Goal: Transaction & Acquisition: Purchase product/service

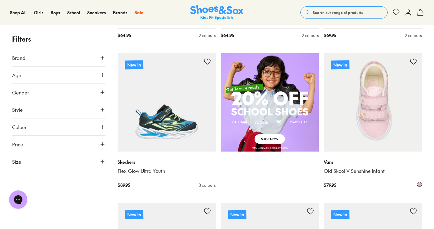
scroll to position [375, 0]
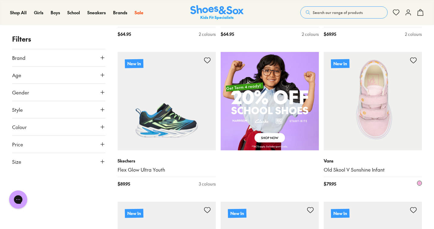
click at [389, 110] on img at bounding box center [373, 101] width 98 height 98
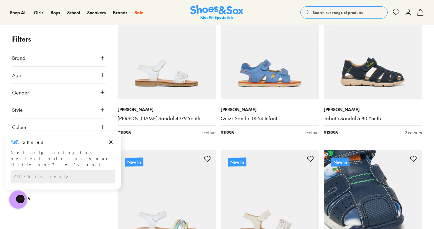
scroll to position [1053, 0]
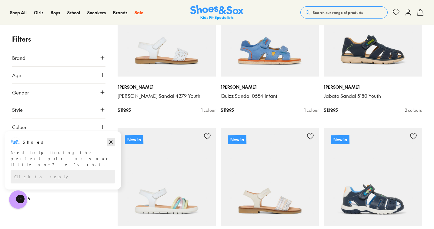
click at [112, 142] on icon "Dismiss campaign" at bounding box center [110, 141] width 3 height 3
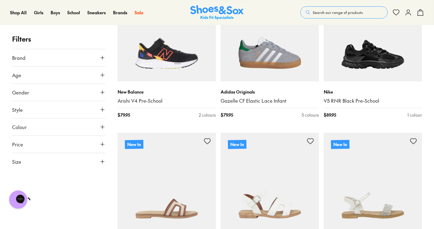
scroll to position [1797, 0]
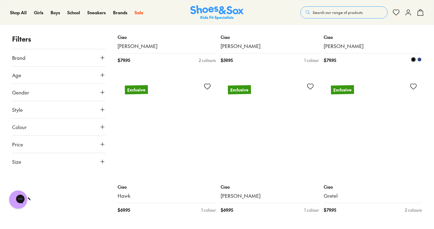
scroll to position [4576, 0]
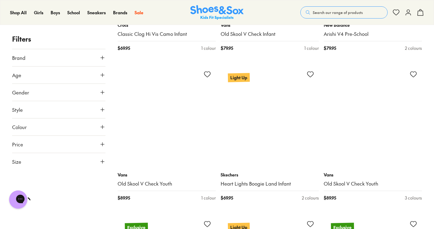
scroll to position [5368, 0]
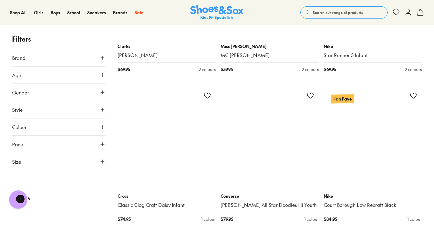
scroll to position [7822, 0]
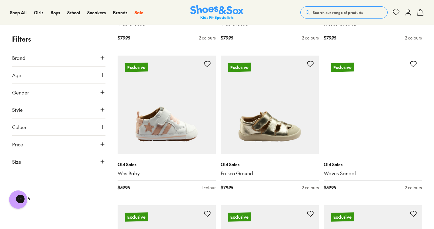
scroll to position [9199, 0]
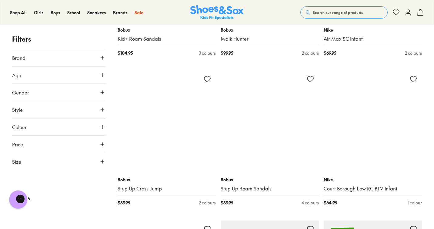
scroll to position [12214, 0]
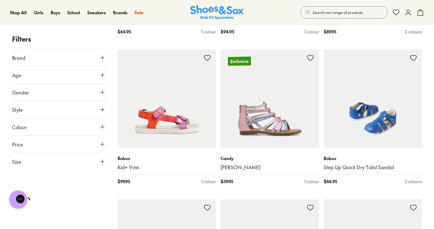
scroll to position [14021, 0]
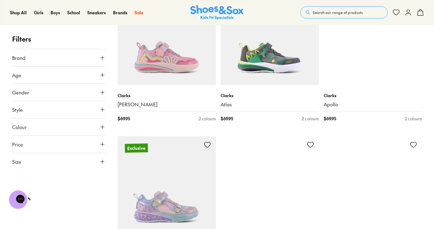
scroll to position [16009, 0]
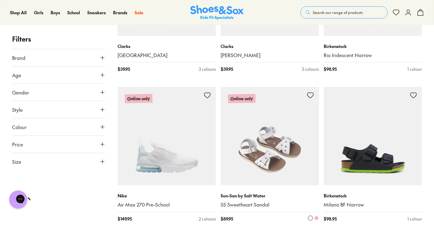
scroll to position [17452, 0]
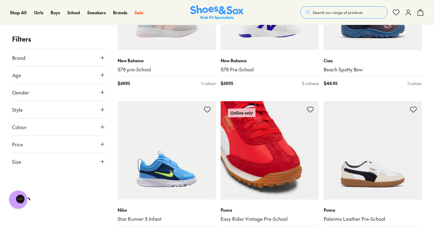
scroll to position [19055, 0]
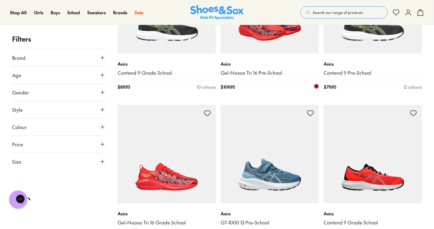
scroll to position [21885, 0]
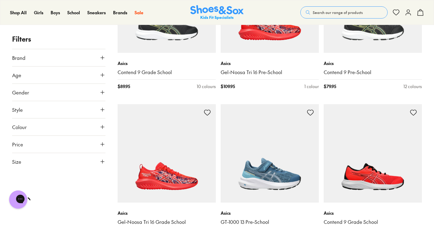
click at [102, 56] on icon at bounding box center [102, 58] width 6 height 6
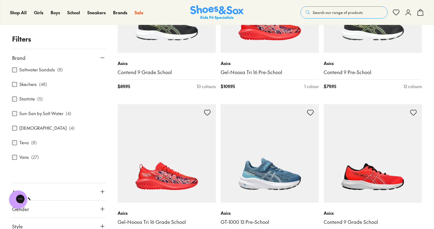
scroll to position [366, 0]
click at [25, 157] on label "Vans" at bounding box center [23, 157] width 9 height 6
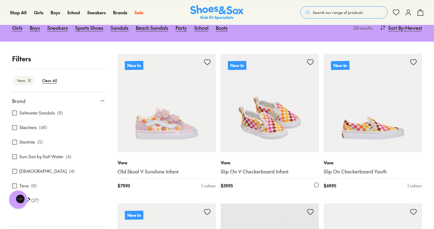
scroll to position [73, 0]
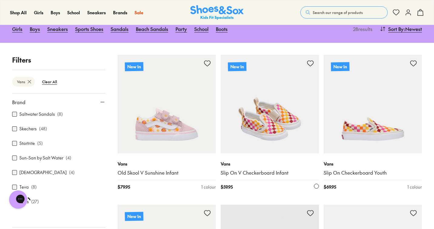
click at [274, 124] on img at bounding box center [270, 104] width 98 height 98
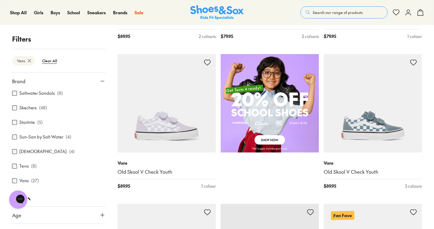
scroll to position [413, 0]
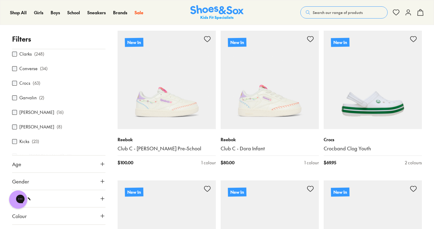
scroll to position [67, 0]
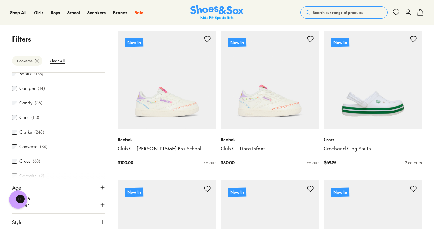
scroll to position [32, 0]
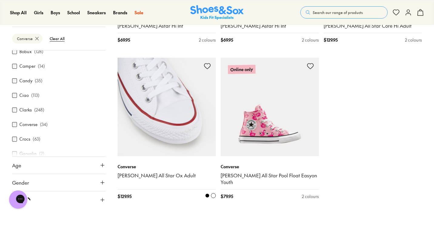
scroll to position [1703, 0]
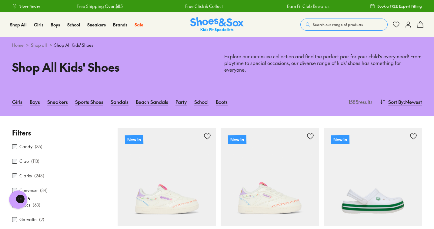
scroll to position [95, 0]
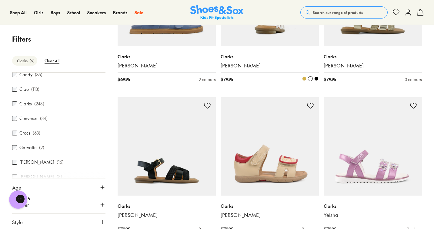
scroll to position [692, 0]
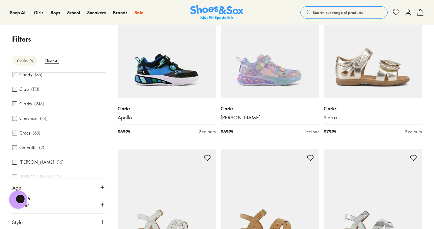
scroll to position [1930, 0]
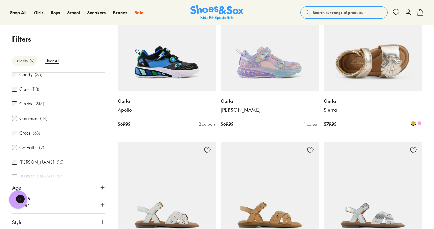
click at [388, 55] on img at bounding box center [373, 41] width 98 height 98
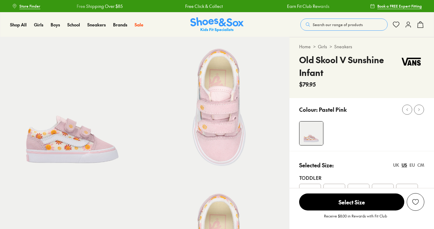
select select "*"
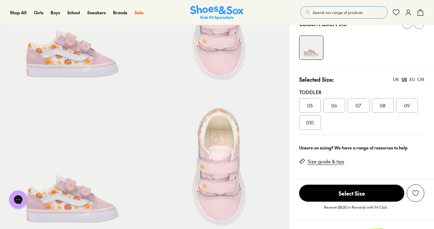
scroll to position [85, 0]
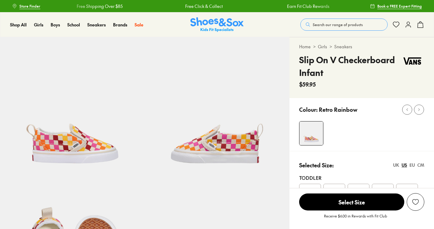
select select "*"
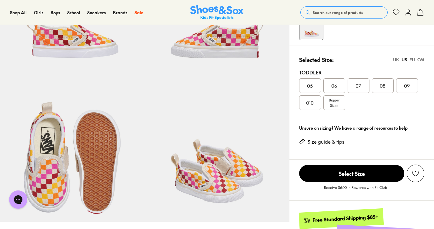
click at [360, 90] on div "07" at bounding box center [359, 85] width 22 height 15
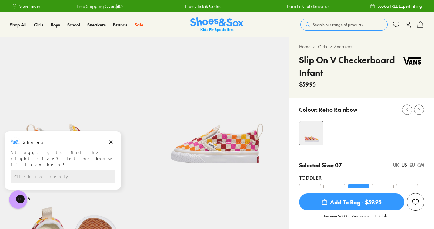
click at [360, 202] on span "Add To Bag - $59.95" at bounding box center [351, 201] width 105 height 17
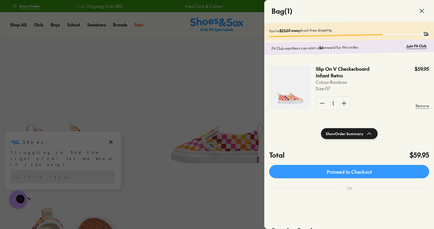
click at [425, 10] on icon at bounding box center [422, 10] width 7 height 7
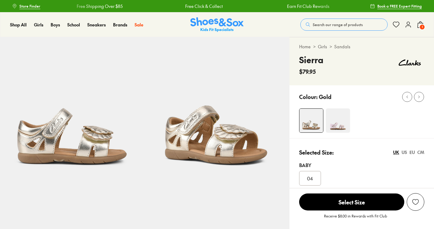
select select "*"
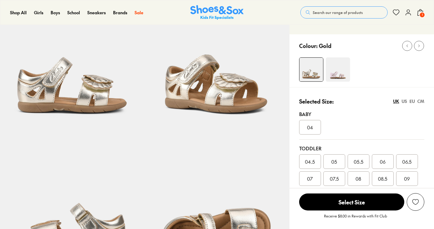
scroll to position [82, 0]
